Goal: Communication & Community: Answer question/provide support

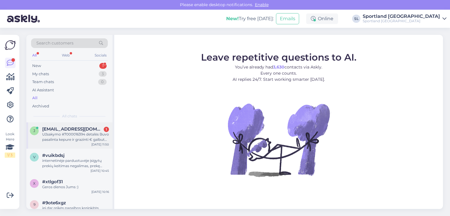
click at [84, 129] on span "[EMAIL_ADDRESS][DOMAIN_NAME]" at bounding box center [72, 129] width 61 height 5
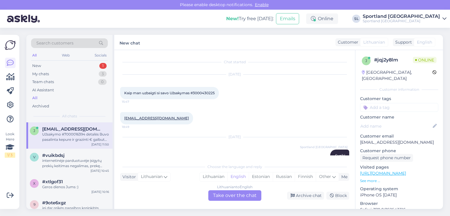
scroll to position [91, 0]
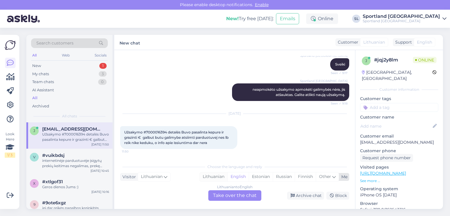
click at [213, 179] on div "Lithuanian" at bounding box center [214, 177] width 28 height 9
click at [224, 196] on div "Lithuanian to Lithuanian Take over the chat" at bounding box center [234, 195] width 53 height 11
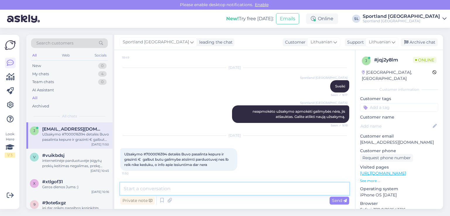
click at [205, 185] on textarea at bounding box center [234, 189] width 229 height 12
type textarea "Sveiki"
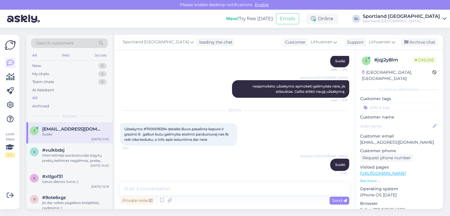
click at [155, 128] on span "Užsakymo #7000016394 detalės Buvo pasalinta kepure ir grazinti € galbut butu ga…" at bounding box center [176, 134] width 105 height 15
copy span "7000016394"
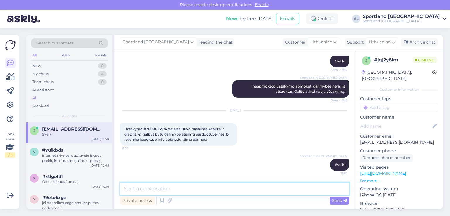
drag, startPoint x: 198, startPoint y: 187, endPoint x: 193, endPoint y: 183, distance: 6.0
click at [198, 187] on textarea at bounding box center [234, 189] width 229 height 12
click at [169, 189] on textarea "matome kad siunta su batukais" at bounding box center [234, 189] width 229 height 12
paste textarea "CC822207114EE"
click at [244, 189] on textarea "matome kad siunta CC822207114EE su batukais" at bounding box center [234, 189] width 229 height 12
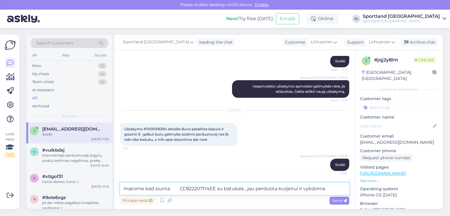
type textarea "matome kad siunta CC822207114EE su batukais , jau perduota kurjeirui ir vykdoma"
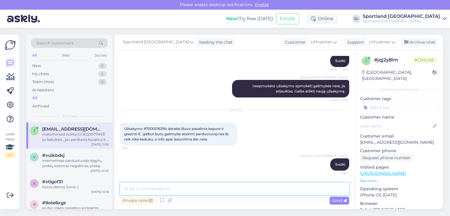
scroll to position [125, 0]
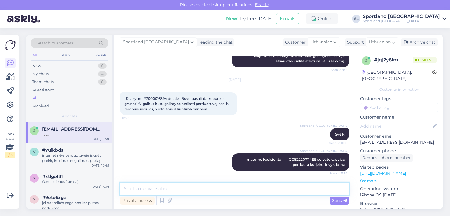
click at [170, 190] on textarea at bounding box center [234, 189] width 229 height 12
paste textarea "CC821890145EE"
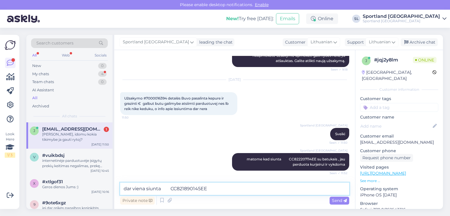
scroll to position [150, 0]
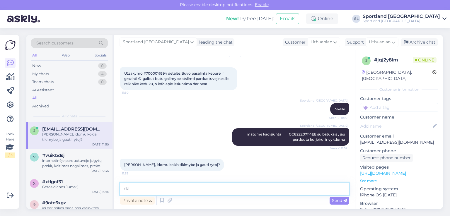
type textarea "d"
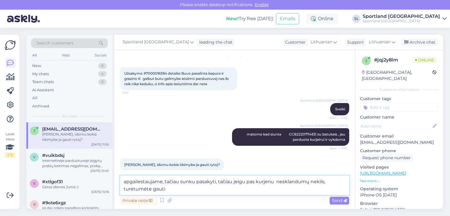
click at [122, 190] on textarea "apgailestaujame, tačiau sunku pasakyti, tačiau jeigu pas kurjeriu nesklandumų n…" at bounding box center [234, 185] width 229 height 19
type textarea "apgailestaujame, tačiau sunku pasakyti, tačiau jeigu pas kurjeriu nesklandumų n…"
click at [335, 197] on div "Send" at bounding box center [340, 201] width 20 height 8
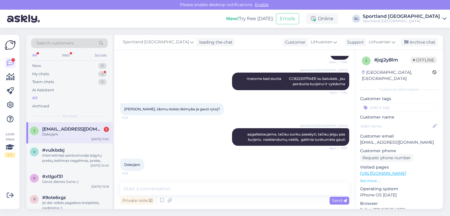
scroll to position [206, 0]
click at [82, 74] on div "My chats 4" at bounding box center [69, 74] width 77 height 8
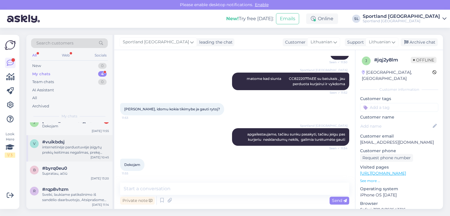
scroll to position [0, 0]
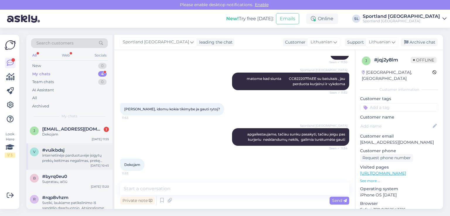
click at [69, 152] on div "#vuikbdsj" at bounding box center [75, 150] width 67 height 5
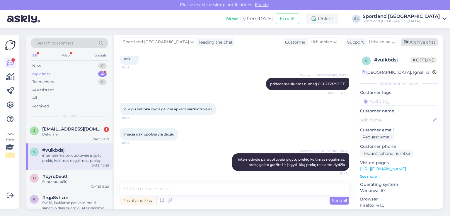
click at [415, 39] on div "Archive chat" at bounding box center [419, 42] width 37 height 8
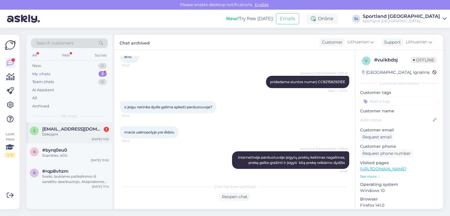
click at [49, 135] on div "Dekojam" at bounding box center [75, 134] width 67 height 5
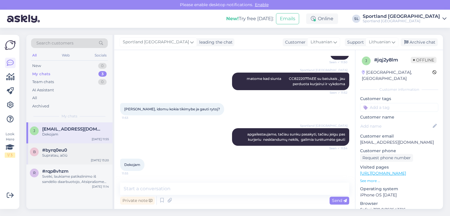
click at [74, 149] on div "#byrq0eu0" at bounding box center [75, 150] width 67 height 5
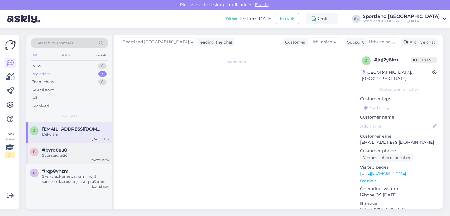
scroll to position [131, 0]
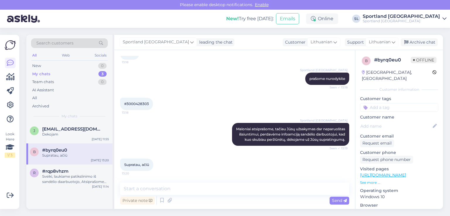
click at [139, 98] on div "#3000428303 13:18" at bounding box center [136, 104] width 33 height 12
copy div "3000428303 13:18"
click at [90, 171] on div "#rqp8vhzm" at bounding box center [75, 171] width 67 height 5
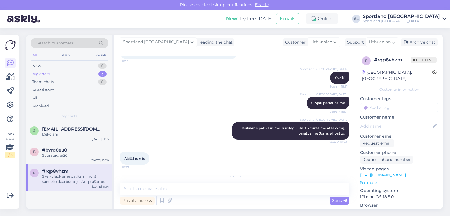
scroll to position [277, 0]
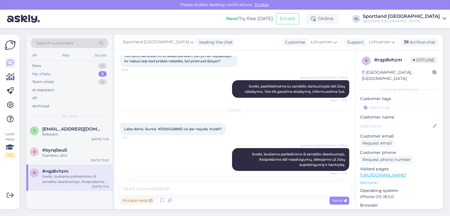
click at [171, 127] on span "Laba diena. Siunta #3000428865 vis dar nejuda. Kodėl?" at bounding box center [173, 129] width 98 height 4
copy span "3000428865"
click at [77, 62] on div "New 1" at bounding box center [69, 66] width 77 height 8
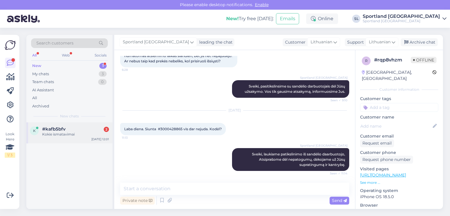
click at [54, 127] on span "#kafb5bfv" at bounding box center [53, 129] width 23 height 5
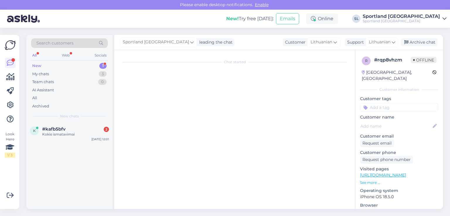
scroll to position [0, 0]
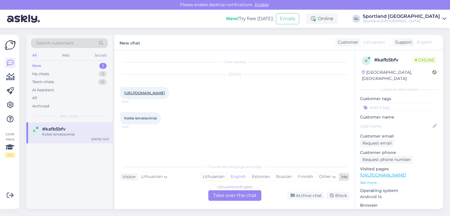
click at [215, 178] on div "Lithuanian" at bounding box center [214, 177] width 28 height 9
click at [230, 196] on div "Lithuanian to Lithuanian Take over the chat" at bounding box center [234, 195] width 53 height 11
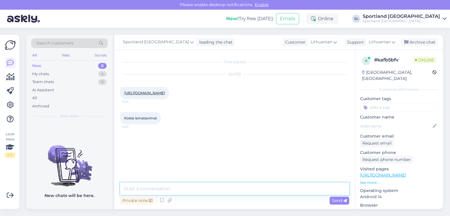
click at [199, 190] on textarea at bounding box center [234, 189] width 229 height 12
type textarea "Sveiki"
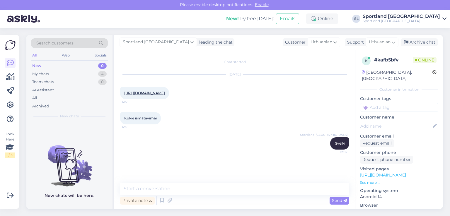
click at [165, 93] on link "https://sportland.lt/product/nike_hrtg_bkpk_dc4244_010" at bounding box center [144, 93] width 41 height 4
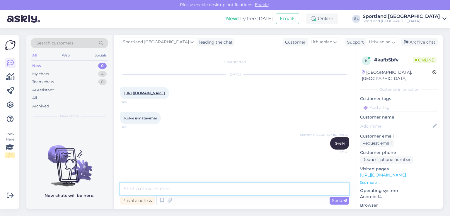
click at [173, 188] on textarea at bounding box center [234, 189] width 229 height 12
paste textarea "Aukštis: 42 cm x Plotis: 30 cm x Gylis: 12 cm"
type textarea "Išmatavimai apie Aukštis: 42 cm x Plotis: 30 cm x Gylis: 12 cm"
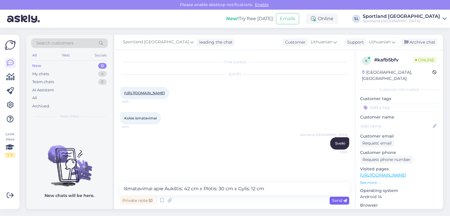
click at [341, 200] on span "Send" at bounding box center [339, 200] width 15 height 5
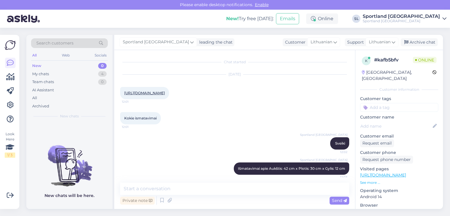
scroll to position [4, 0]
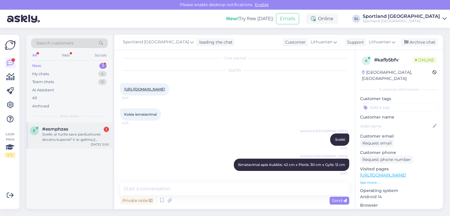
click at [62, 132] on div "Sveiki, ar turite savo parduotuves dovanu kupona? Ir ar galima ji nupirkti inte…" at bounding box center [75, 137] width 67 height 11
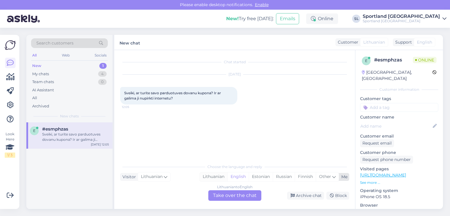
click at [219, 174] on div "Lithuanian" at bounding box center [214, 177] width 28 height 9
click at [224, 192] on div "Lithuanian to Lithuanian Take over the chat" at bounding box center [234, 195] width 53 height 11
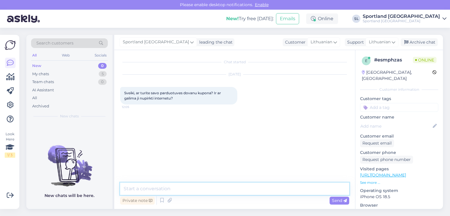
click at [214, 188] on textarea at bounding box center [234, 189] width 229 height 12
type textarea "Sveiki"
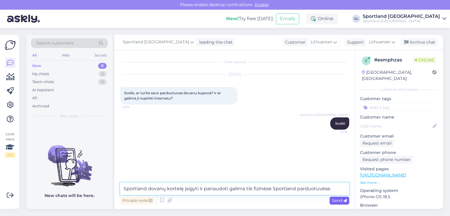
type textarea "Sportland dovanų kortelę įsigyti ir panaudoti galima tik fizinėse Sportland par…"
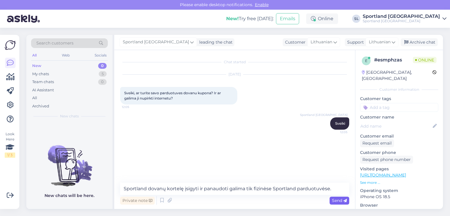
click at [339, 203] on span "Send" at bounding box center [339, 200] width 15 height 5
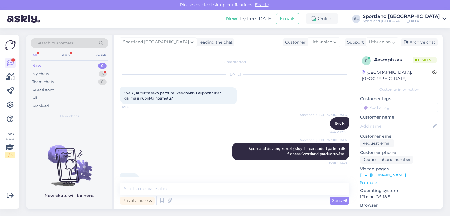
scroll to position [14, 0]
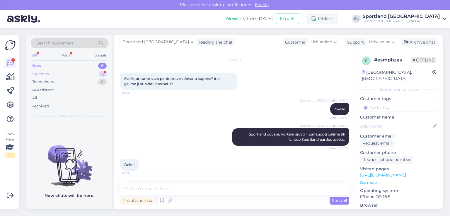
click at [50, 72] on div "My chats 5" at bounding box center [69, 74] width 77 height 8
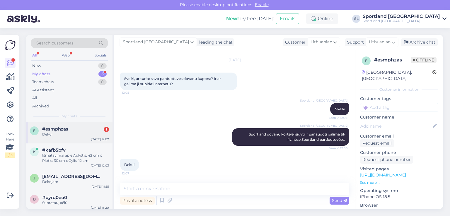
click at [74, 130] on div "#esmphzas 1" at bounding box center [75, 129] width 67 height 5
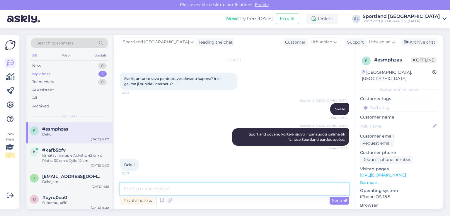
click at [189, 191] on textarea at bounding box center [234, 189] width 229 height 12
type textarea "n"
type textarea "Nėra už ką, geros dienos :)"
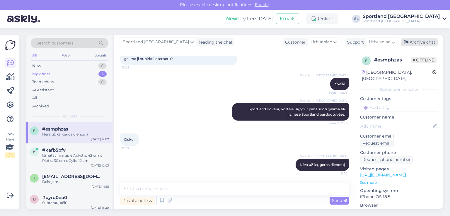
click at [420, 41] on div "Archive chat" at bounding box center [419, 42] width 37 height 8
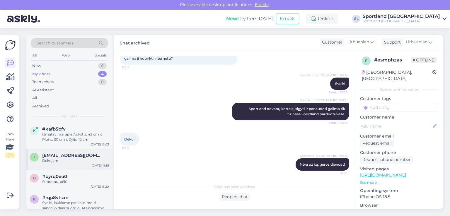
click at [66, 158] on span "[EMAIL_ADDRESS][DOMAIN_NAME]" at bounding box center [72, 155] width 61 height 5
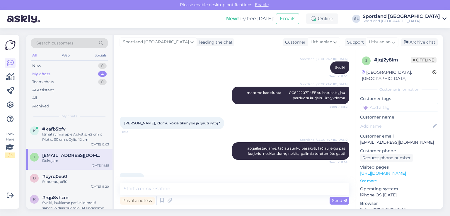
scroll to position [206, 0]
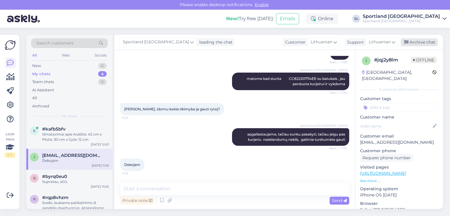
click at [432, 42] on div "Archive chat" at bounding box center [419, 42] width 37 height 8
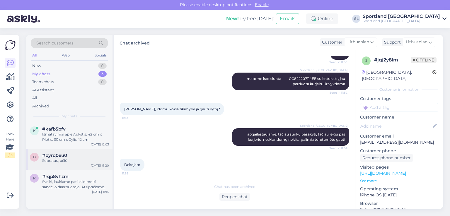
click at [63, 161] on div "Supratau, ačiū" at bounding box center [75, 160] width 67 height 5
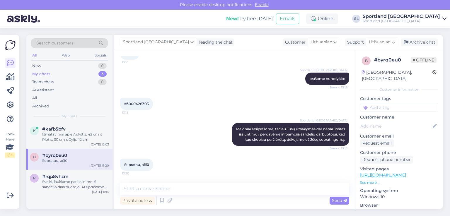
scroll to position [131, 0]
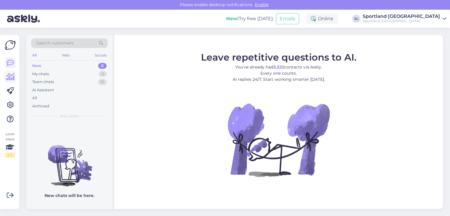
click at [11, 75] on icon at bounding box center [10, 77] width 8 height 7
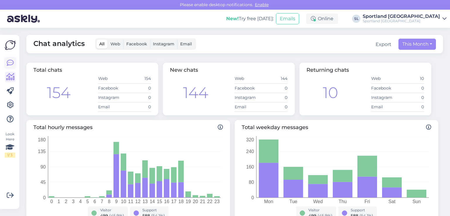
click at [11, 62] on icon at bounding box center [10, 62] width 7 height 7
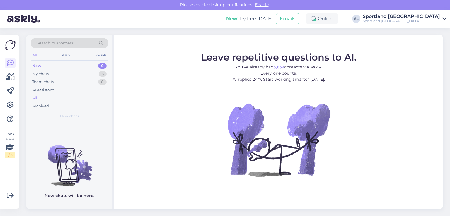
drag, startPoint x: 38, startPoint y: 98, endPoint x: 35, endPoint y: 95, distance: 3.9
click at [38, 97] on div "All" at bounding box center [69, 98] width 77 height 8
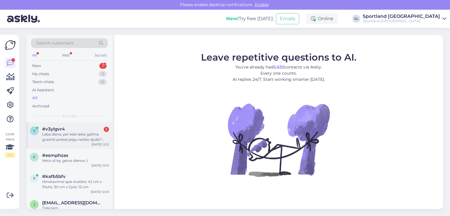
click at [54, 135] on div "Laba diena, per kiek laiko galima grazinti prekes jeigu netiko dydis? Nes noriu…" at bounding box center [75, 137] width 67 height 11
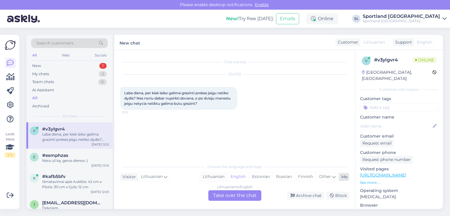
drag, startPoint x: 209, startPoint y: 176, endPoint x: 212, endPoint y: 180, distance: 5.2
click at [209, 176] on div "Lithuanian" at bounding box center [214, 177] width 28 height 9
click at [228, 200] on div "Lithuanian to Lithuanian Take over the chat" at bounding box center [234, 195] width 53 height 11
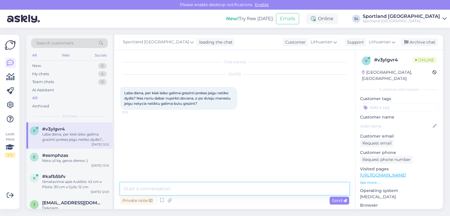
click at [208, 188] on textarea at bounding box center [234, 189] width 229 height 12
type textarea "Sveiki"
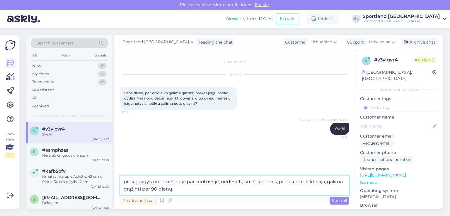
type textarea "prekę įsigytą internetinėje parduotuvėje, nedėvėtą su etiketėmis, pilna komplek…"
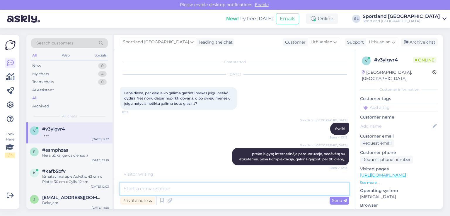
scroll to position [20, 0]
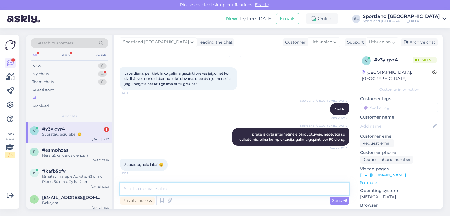
click at [211, 188] on textarea at bounding box center [234, 189] width 229 height 12
type textarea "Nėra už ką :)"
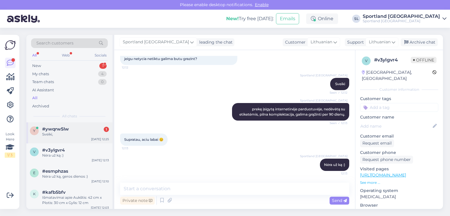
click at [94, 134] on div "Sveiki," at bounding box center [75, 134] width 67 height 5
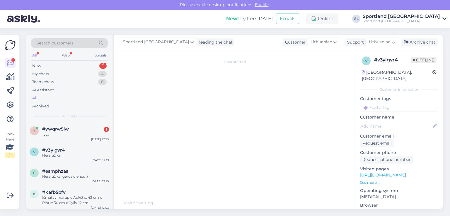
scroll to position [0, 0]
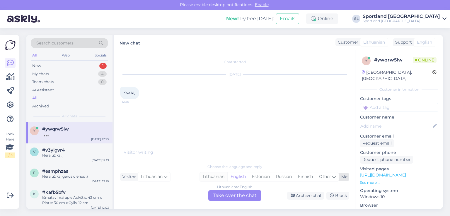
click at [206, 176] on div "Lithuanian" at bounding box center [214, 177] width 28 height 9
click at [226, 191] on div "Lithuanian to Lithuanian Take over the chat" at bounding box center [234, 195] width 53 height 11
drag, startPoint x: 227, startPoint y: 194, endPoint x: 219, endPoint y: 188, distance: 10.1
click at [226, 193] on div "Lithuanian to Lithuanian Take over the chat" at bounding box center [234, 195] width 53 height 11
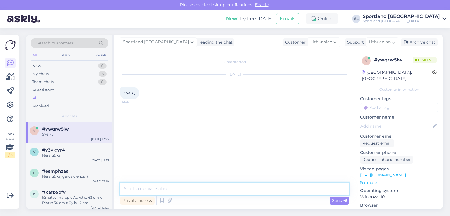
click at [213, 184] on textarea at bounding box center [234, 189] width 229 height 12
type textarea "Sveiki"
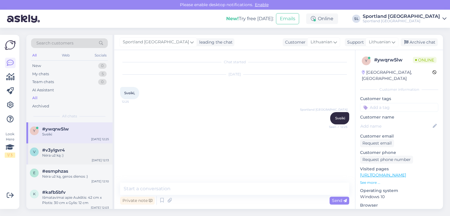
click at [67, 147] on div "v #v3ylgvr4 Nėra už ką :) Aug 12 12:13" at bounding box center [69, 154] width 86 height 21
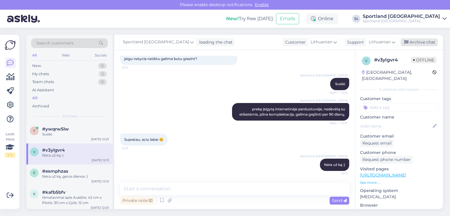
click at [422, 41] on div "Archive chat" at bounding box center [419, 42] width 37 height 8
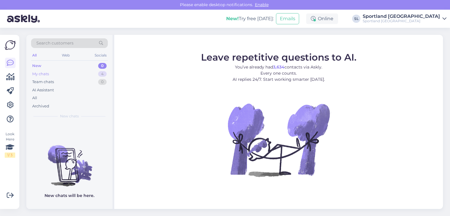
click at [79, 75] on div "My chats 4" at bounding box center [69, 74] width 77 height 8
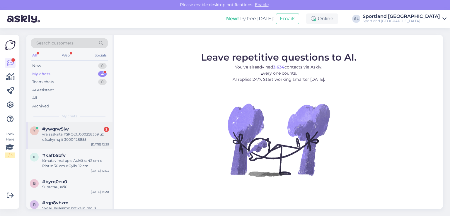
click at [62, 137] on div "yra sąskaita #SPOLT_000258359 už užsakymą # 3000428855" at bounding box center [75, 137] width 67 height 11
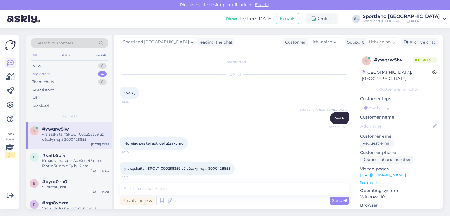
scroll to position [4, 0]
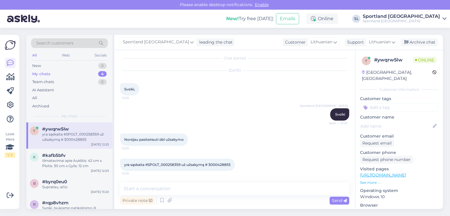
click at [227, 165] on span "yra sąskaita #SPOLT_000258359 už užsakymą # 3000428855" at bounding box center [177, 165] width 106 height 4
copy div "3000428855 12:25"
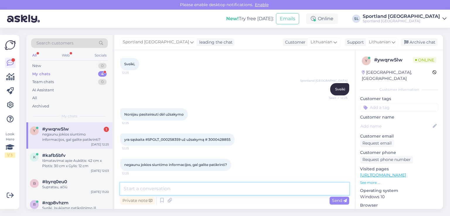
click at [259, 190] on textarea at bounding box center [234, 189] width 229 height 12
type textarea "M"
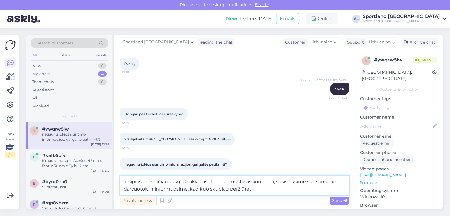
type textarea "atsiprašome tačiau Jūsų užsakymas dar neparuoštas išsiuntimui, susisieksime su …"
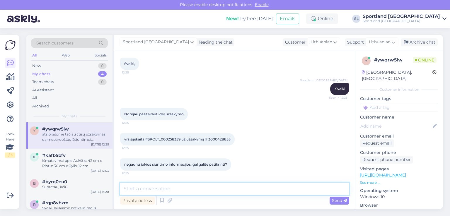
scroll to position [65, 0]
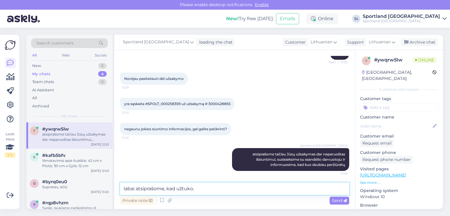
type textarea "labai atsiprašome, kad užtuko."
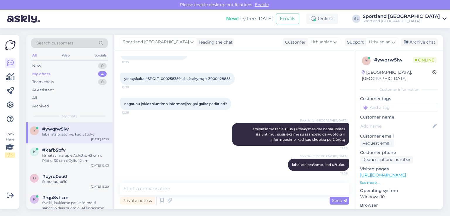
click at [227, 78] on span "yra sąskaita #SPOLT_000258359 už užsakymą # 3000428855" at bounding box center [177, 78] width 106 height 4
copy div "3000428855 12:25"
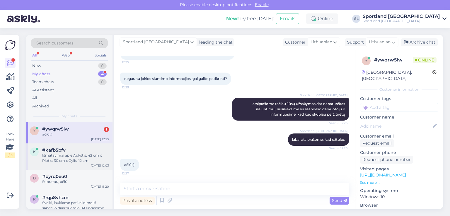
click at [50, 156] on div "Išmatavimai apie Aukštis: 42 cm x Plotis: 30 cm x Gylis: 12 cm" at bounding box center [75, 158] width 67 height 11
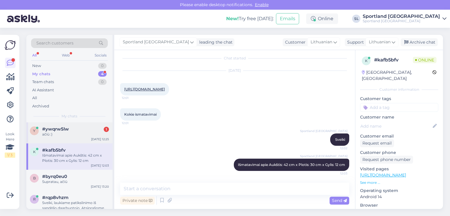
click at [62, 137] on div "y #ywqrw5lw 1 ačiū :) Aug 12 12:25" at bounding box center [69, 132] width 86 height 21
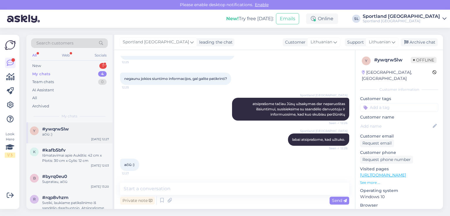
click at [72, 135] on div "ačiū :)" at bounding box center [75, 134] width 67 height 5
click at [62, 64] on div "New 1" at bounding box center [69, 66] width 77 height 8
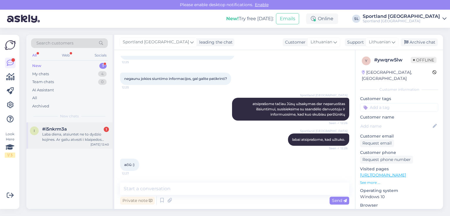
click at [71, 128] on div "#i5nkrm3a 1" at bounding box center [75, 129] width 67 height 5
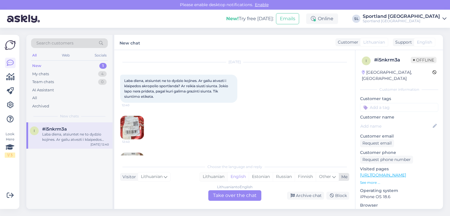
click at [215, 180] on div "Lithuanian" at bounding box center [214, 177] width 28 height 9
click at [238, 205] on div "Chat started Aug 12 2025 Laba diena, atsiuntet ne to dydzio kojines. Ar galiu a…" at bounding box center [234, 129] width 241 height 159
click at [233, 198] on div "Lithuanian to Lithuanian Take over the chat" at bounding box center [234, 195] width 53 height 11
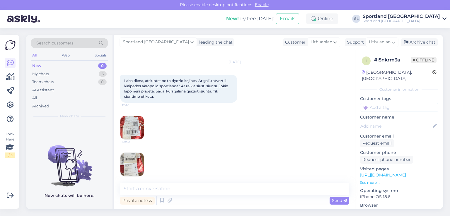
click at [208, 173] on div "Aug 12 2025 Laba diena, atsiuntet ne to dydzio kojines. Ar galiu atvezti i klai…" at bounding box center [234, 138] width 229 height 164
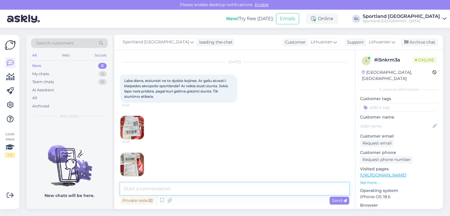
click at [177, 189] on textarea at bounding box center [234, 189] width 229 height 12
type textarea "Sveiki"
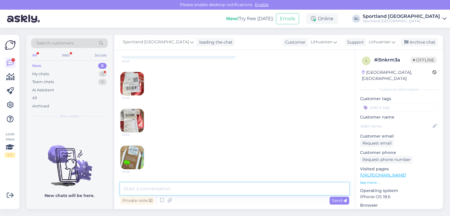
scroll to position [59, 0]
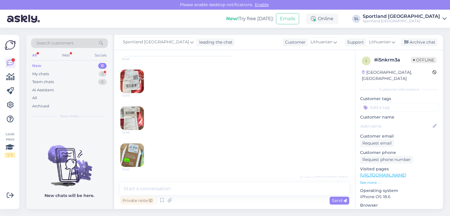
click at [135, 81] on img at bounding box center [131, 81] width 23 height 23
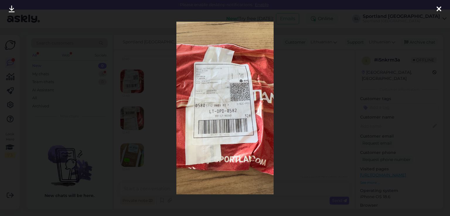
click at [438, 10] on icon at bounding box center [439, 10] width 5 height 8
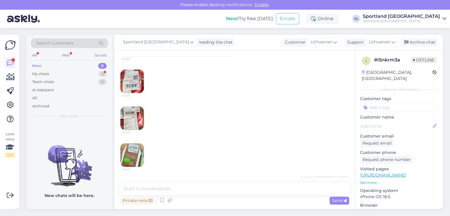
click at [128, 122] on img at bounding box center [131, 118] width 23 height 23
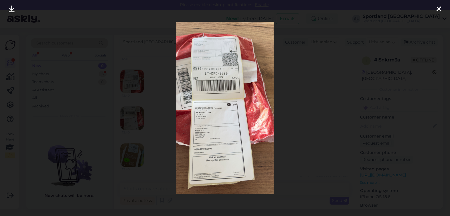
click at [440, 10] on icon at bounding box center [439, 10] width 5 height 8
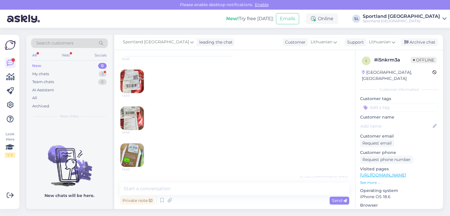
click at [139, 150] on img at bounding box center [131, 155] width 23 height 23
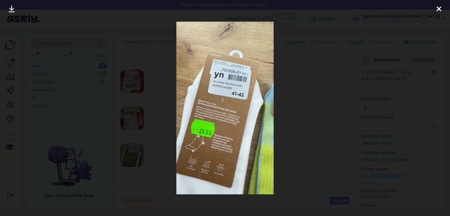
click at [440, 4] on div at bounding box center [439, 9] width 12 height 18
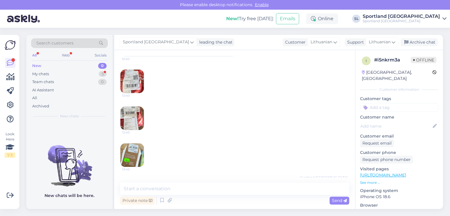
click at [132, 91] on img at bounding box center [131, 81] width 23 height 23
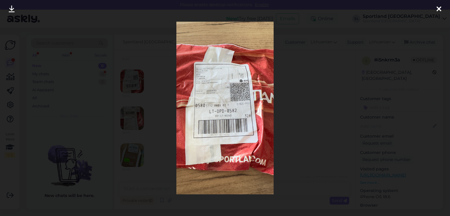
click at [440, 6] on icon at bounding box center [439, 10] width 5 height 8
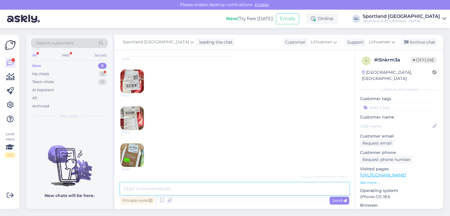
click at [177, 187] on textarea at bounding box center [234, 189] width 229 height 12
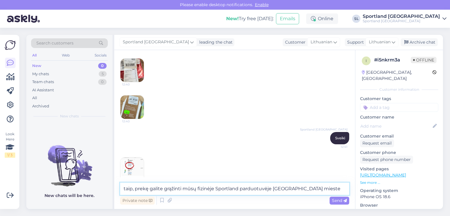
scroll to position [116, 0]
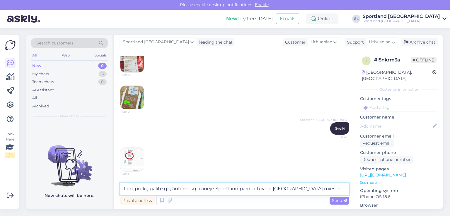
click at [318, 188] on textarea "taip, prekę galite grąžinti mūsų fizinėje Sportland parduotuvėje Klaipėdos mies…" at bounding box center [234, 189] width 229 height 12
type textarea "taip, prekę galite grąžinti mūsų fizinėje Sportland parduotuvėje Klaipėdos mies…"
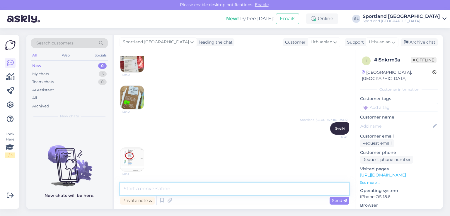
scroll to position [147, 0]
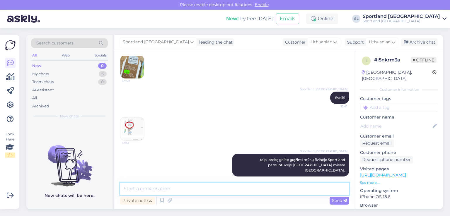
click at [256, 190] on textarea at bounding box center [234, 189] width 229 height 12
type textarea "p"
type textarea "nuvykus, prie kasos paprašykite mūsų kolegų Jums duos užpildyti grąžinimo lapą"
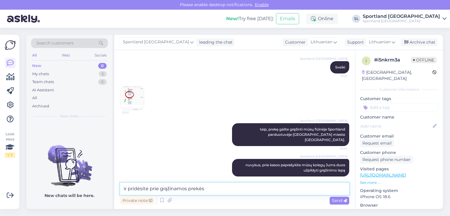
type textarea "ir pridėsite prie grąžinamos prekės"
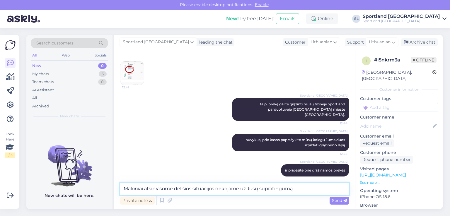
type textarea "Maloniai atsiprašome dėl šios situacijos dėkojame už Jūsų supratingumą."
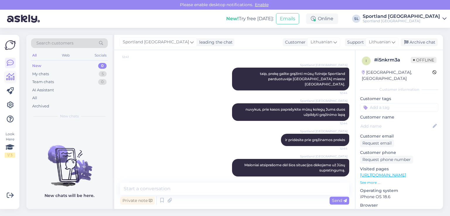
click at [14, 76] on icon at bounding box center [10, 77] width 8 height 7
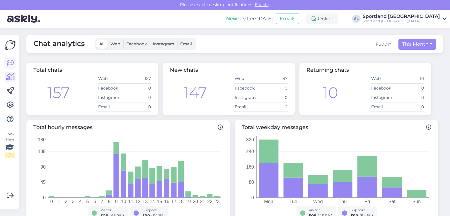
click at [11, 65] on icon at bounding box center [10, 62] width 7 height 7
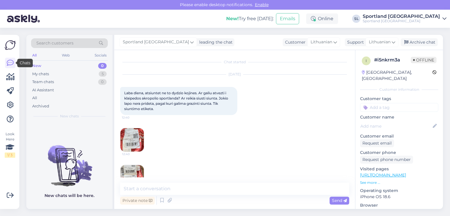
scroll to position [12, 0]
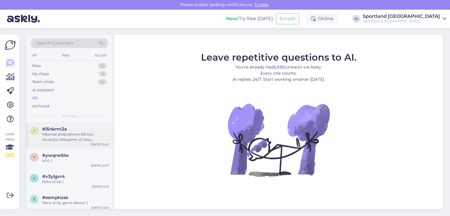
click at [81, 140] on div "Maloniai atsiprašome dėl šios situacijos dėkojame už Jūsų supratingumą." at bounding box center [75, 137] width 67 height 11
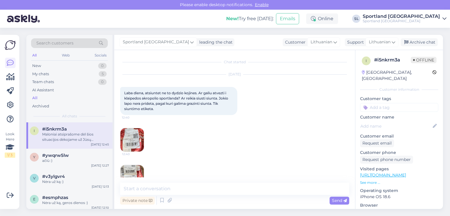
scroll to position [233, 0]
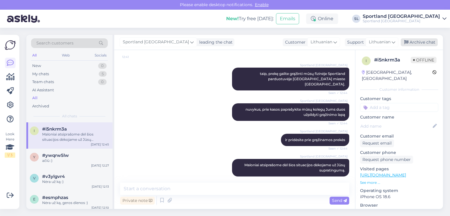
click at [429, 40] on div "Archive chat" at bounding box center [419, 42] width 37 height 8
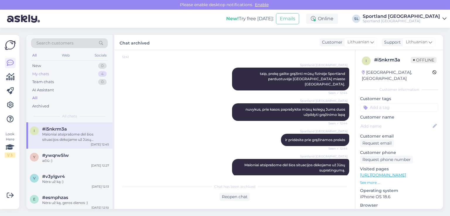
click at [62, 73] on div "My chats 4" at bounding box center [69, 74] width 77 height 8
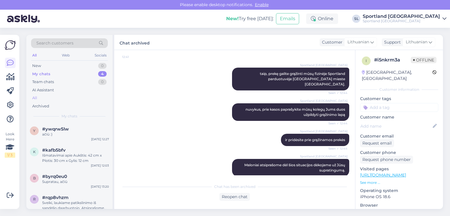
click at [56, 95] on div "All" at bounding box center [69, 98] width 77 height 8
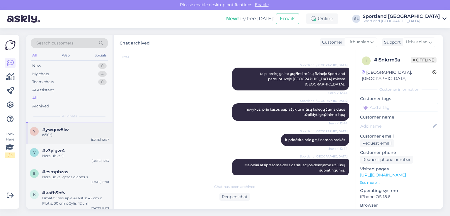
scroll to position [0, 0]
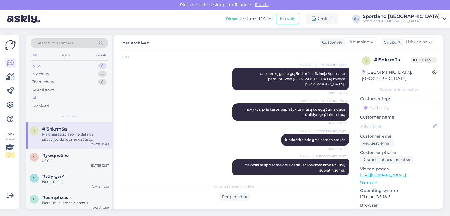
click at [53, 68] on div "New 0" at bounding box center [69, 66] width 77 height 8
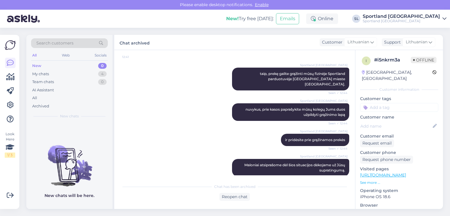
click at [56, 68] on div "New 0" at bounding box center [69, 66] width 77 height 8
click at [56, 72] on div "My chats 4" at bounding box center [69, 74] width 77 height 8
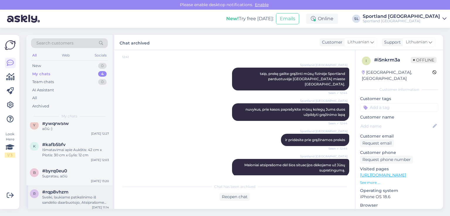
scroll to position [8, 0]
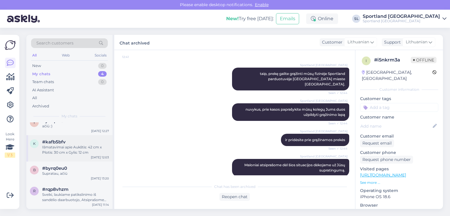
click at [70, 137] on div "k #kafb5bfv Išmatavimai apie Aukštis: 42 cm x Plotis: 30 cm x Gylis: 12 cm Aug …" at bounding box center [69, 148] width 86 height 26
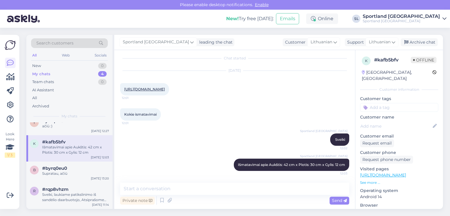
scroll to position [4, 0]
click at [414, 41] on div "Archive chat" at bounding box center [419, 42] width 37 height 8
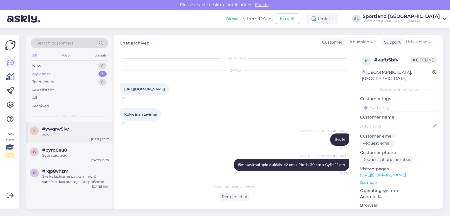
click at [61, 134] on div "ačiū :)" at bounding box center [75, 134] width 67 height 5
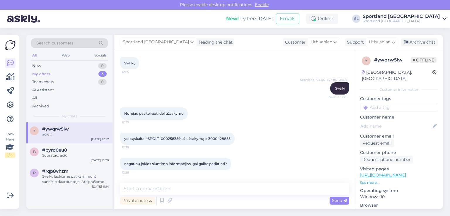
scroll to position [27, 0]
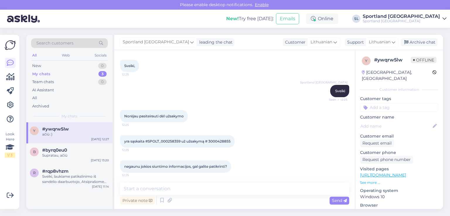
click at [220, 140] on span "yra sąskaita #SPOLT_000258359 už užsakymą # 3000428855" at bounding box center [177, 141] width 106 height 4
copy div "3000428855 12:25"
click at [48, 174] on div "Sveiki, laukiame patikslinimo iš sandėlio daarbuotojo, Atsiprašome dėl nepatogu…" at bounding box center [75, 179] width 67 height 11
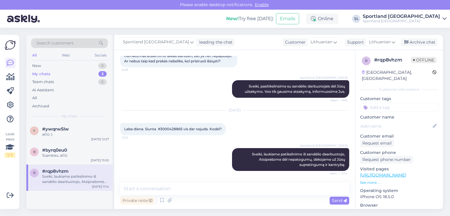
click at [169, 128] on span "Laba diena. Siunta #3000428865 vis dar nejuda. Kodėl?" at bounding box center [173, 129] width 98 height 4
copy span "3000428865"
click at [66, 154] on div "Supratau, ačiū" at bounding box center [75, 155] width 67 height 5
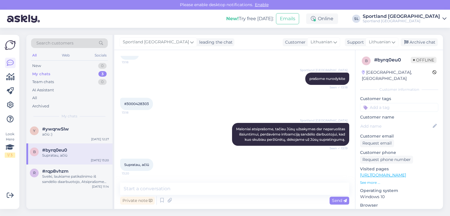
click at [142, 102] on span "#3000428303" at bounding box center [136, 104] width 25 height 4
copy div "3000428303 13:18"
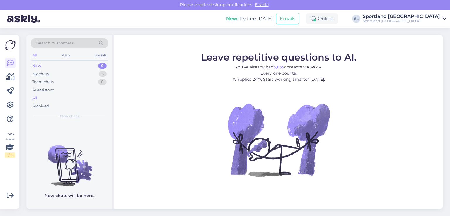
click at [41, 95] on div "All" at bounding box center [69, 98] width 77 height 8
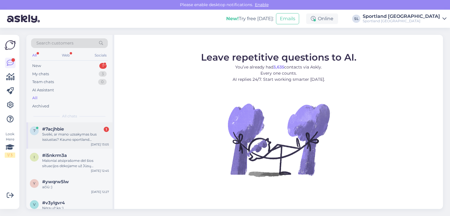
click at [66, 137] on div "Sveiki, ar mano uzsakymas bus issiustas? Kauno sportland darbuotoja sake, jog j…" at bounding box center [75, 137] width 67 height 11
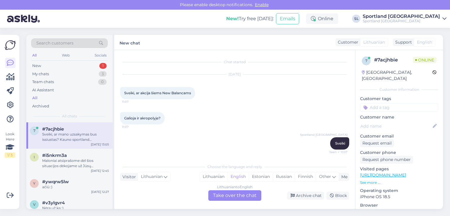
scroll to position [191, 0]
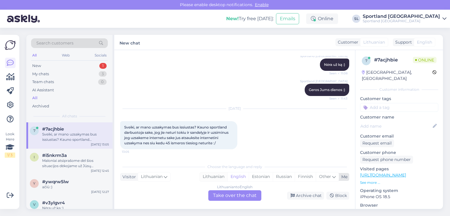
click at [217, 176] on div "Lithuanian" at bounding box center [214, 177] width 28 height 9
click at [222, 196] on div "Lithuanian to Lithuanian Take over the chat" at bounding box center [234, 195] width 53 height 11
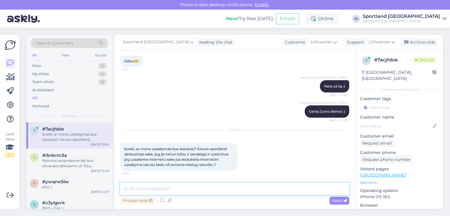
click at [207, 188] on textarea at bounding box center [234, 189] width 229 height 12
type textarea "Sveiki"
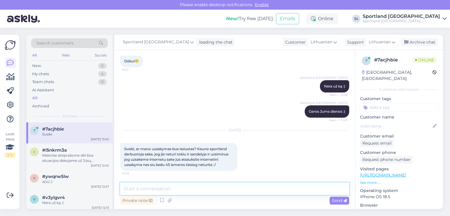
scroll to position [195, 0]
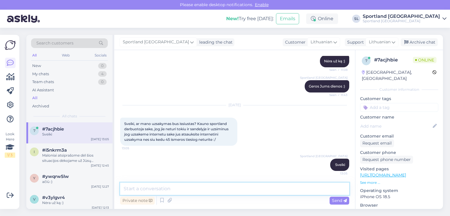
click at [207, 188] on textarea at bounding box center [234, 189] width 229 height 12
type textarea "prašome nurodykite užsakymo numerį"
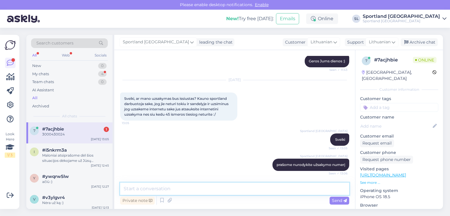
scroll to position [245, 0]
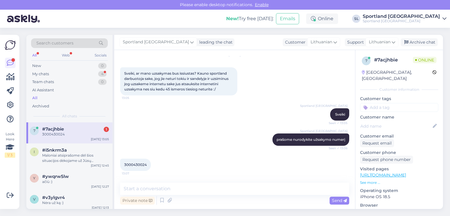
click at [137, 165] on span "3000430024" at bounding box center [135, 165] width 23 height 4
copy div "3000430024 13:07"
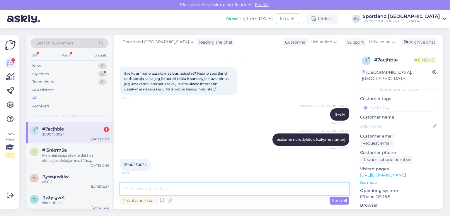
click at [185, 190] on textarea at bounding box center [234, 189] width 229 height 12
click at [197, 188] on textarea "Jūsų užsakymas supkauotas" at bounding box center [234, 189] width 229 height 12
click at [177, 189] on textarea "Jūsų užsakymas supkauotas" at bounding box center [234, 189] width 229 height 12
click at [202, 187] on textarea "Jūsų užsakymas supakuotas" at bounding box center [234, 189] width 229 height 12
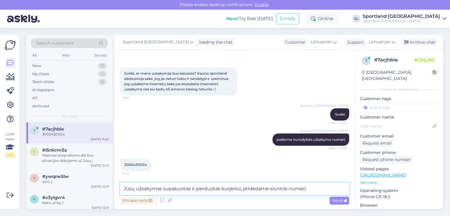
paste textarea "CC821878396EE"
type textarea "Jūsų užsakymas supakuotas ir perduotas kurjeriui, pridedame siuntos numerį CC82…"
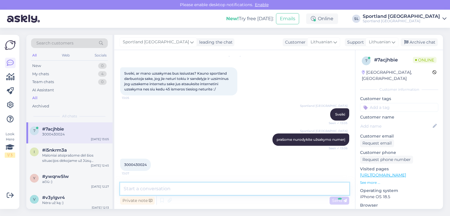
scroll to position [276, 0]
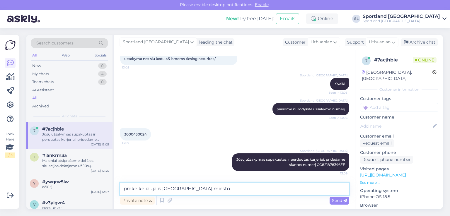
type textarea "prekė keliauja iš [GEOGRAPHIC_DATA] miesto."
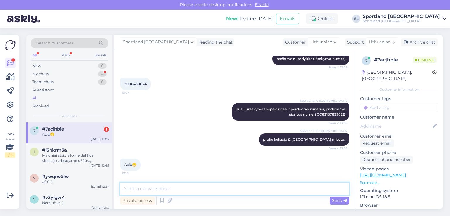
scroll to position [326, 0]
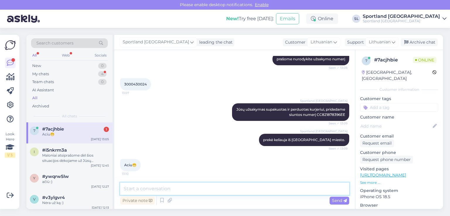
click at [202, 190] on textarea at bounding box center [234, 189] width 229 height 12
type textarea "Nėra už ką, geros Jums dienos :)"
